Goal: Task Accomplishment & Management: Complete application form

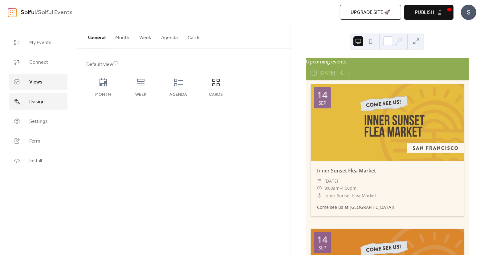
click at [36, 100] on span "Design" at bounding box center [36, 101] width 15 height 7
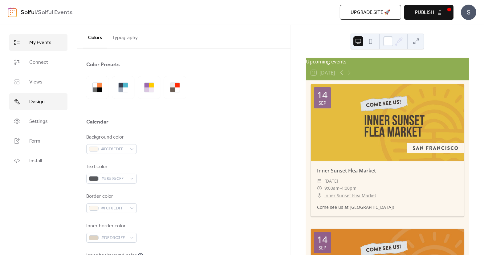
click at [44, 41] on span "My Events" at bounding box center [40, 42] width 22 height 7
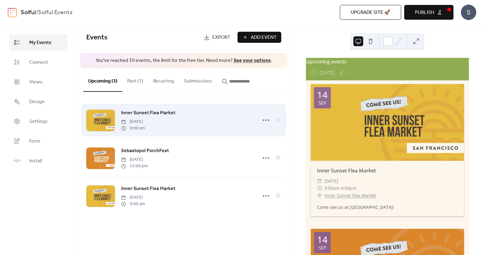
click at [100, 122] on div at bounding box center [100, 121] width 29 height 22
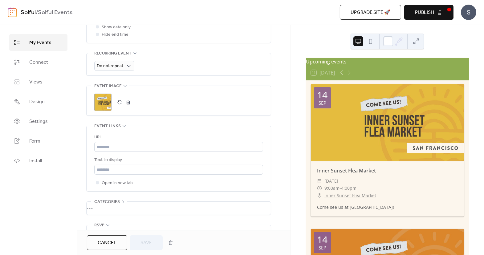
scroll to position [298, 0]
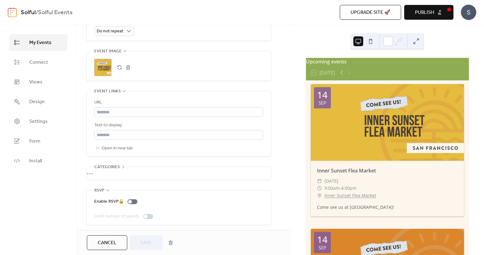
click at [104, 63] on div ";" at bounding box center [102, 67] width 17 height 17
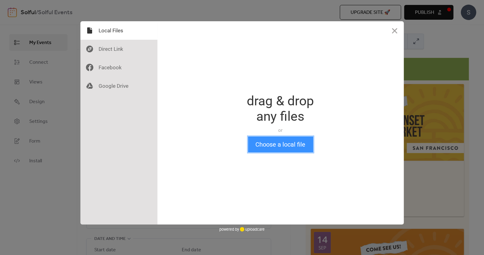
click at [282, 145] on button "Choose a local file" at bounding box center [280, 145] width 65 height 16
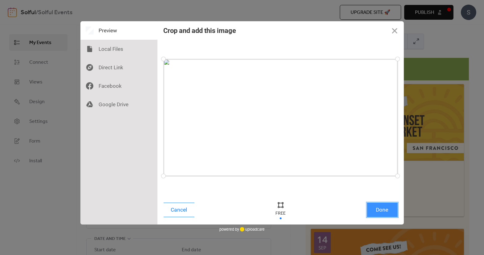
click at [388, 214] on button "Done" at bounding box center [382, 210] width 31 height 14
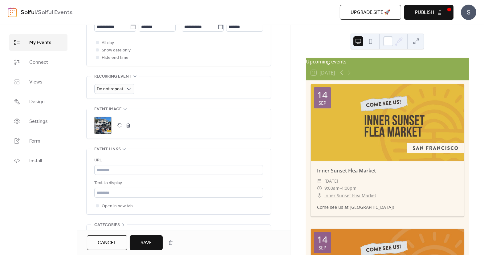
scroll to position [241, 0]
click at [153, 241] on button "Save" at bounding box center [146, 242] width 33 height 15
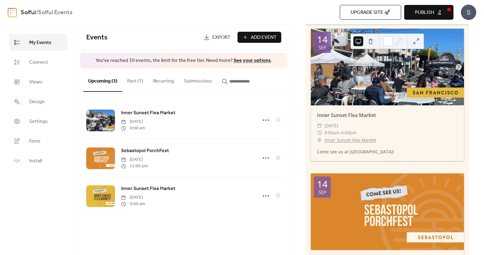
scroll to position [99, 0]
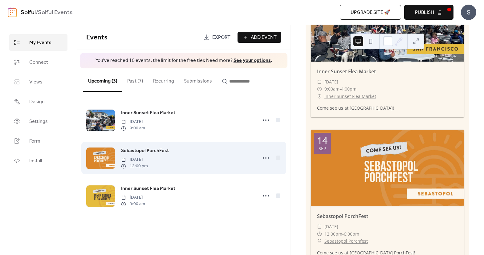
click at [200, 158] on div "Sebastopol PorchFest [DATE] 12:00 pm" at bounding box center [187, 158] width 132 height 22
click at [100, 155] on div at bounding box center [100, 159] width 29 height 22
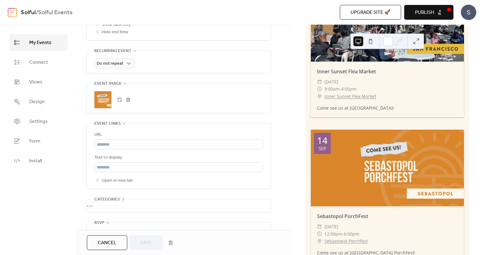
scroll to position [298, 0]
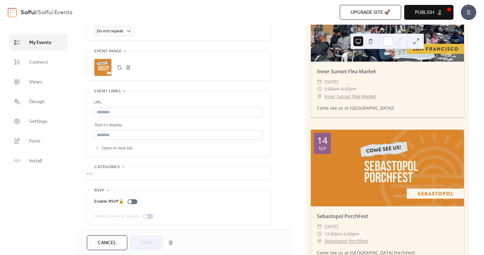
click at [105, 69] on div ";" at bounding box center [102, 67] width 17 height 17
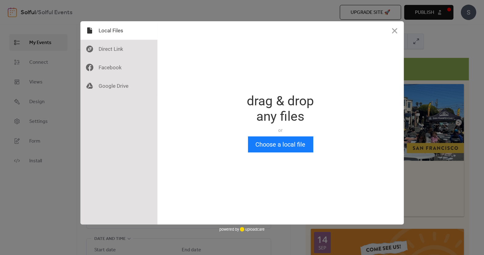
scroll to position [0, 0]
click at [273, 142] on button "Choose a local file" at bounding box center [280, 145] width 65 height 16
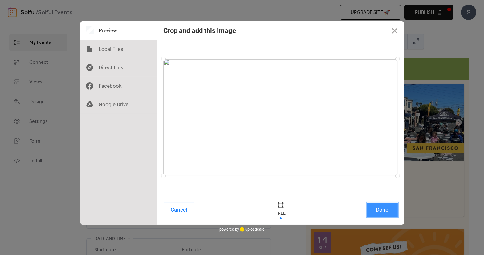
click at [376, 209] on button "Done" at bounding box center [382, 210] width 31 height 14
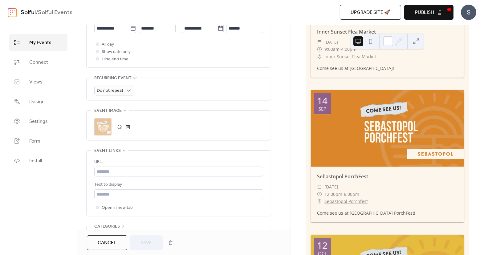
scroll to position [298, 0]
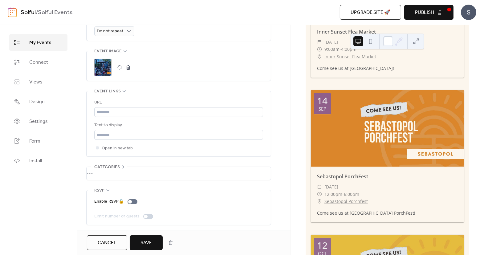
click at [149, 242] on span "Save" at bounding box center [146, 242] width 11 height 7
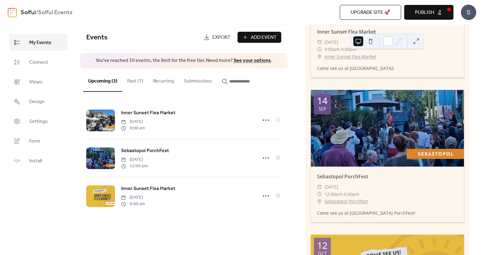
click at [426, 14] on span "Publish" at bounding box center [424, 12] width 19 height 7
